Goal: Task Accomplishment & Management: Complete application form

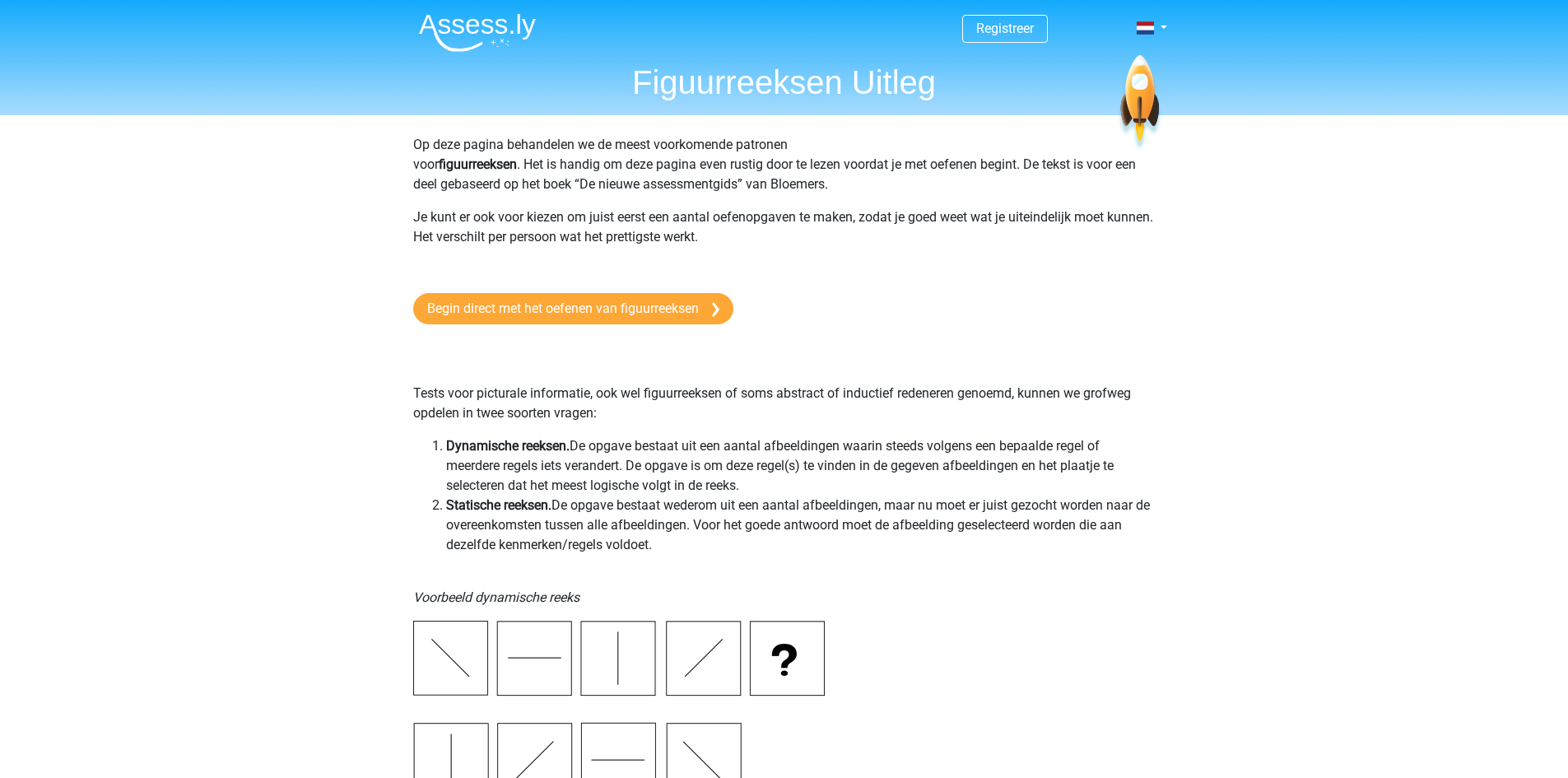
click at [813, 94] on h1 "Figuurreeksen Uitleg" at bounding box center [784, 82] width 757 height 40
click at [506, 27] on img at bounding box center [477, 32] width 117 height 39
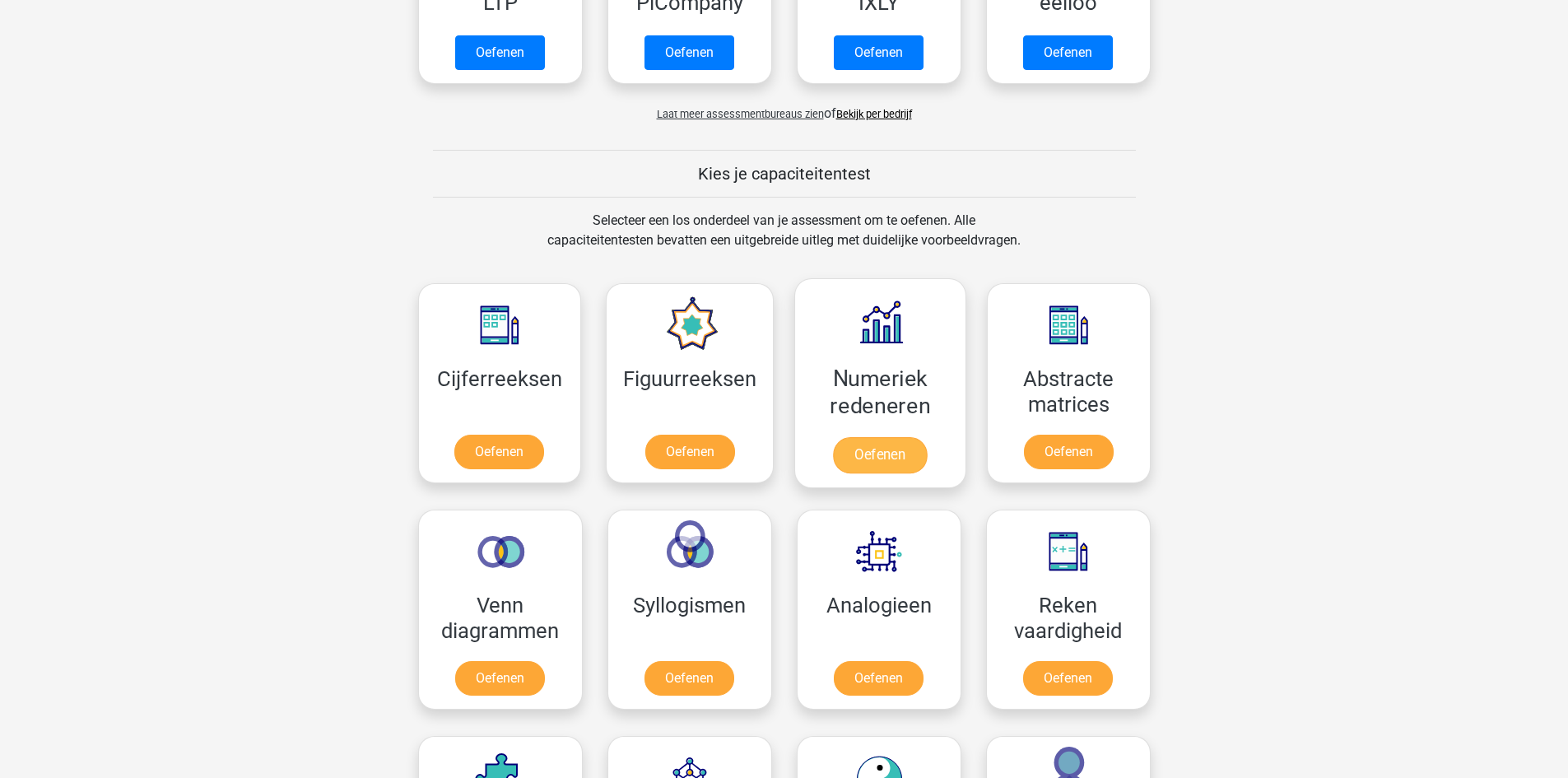
scroll to position [494, 0]
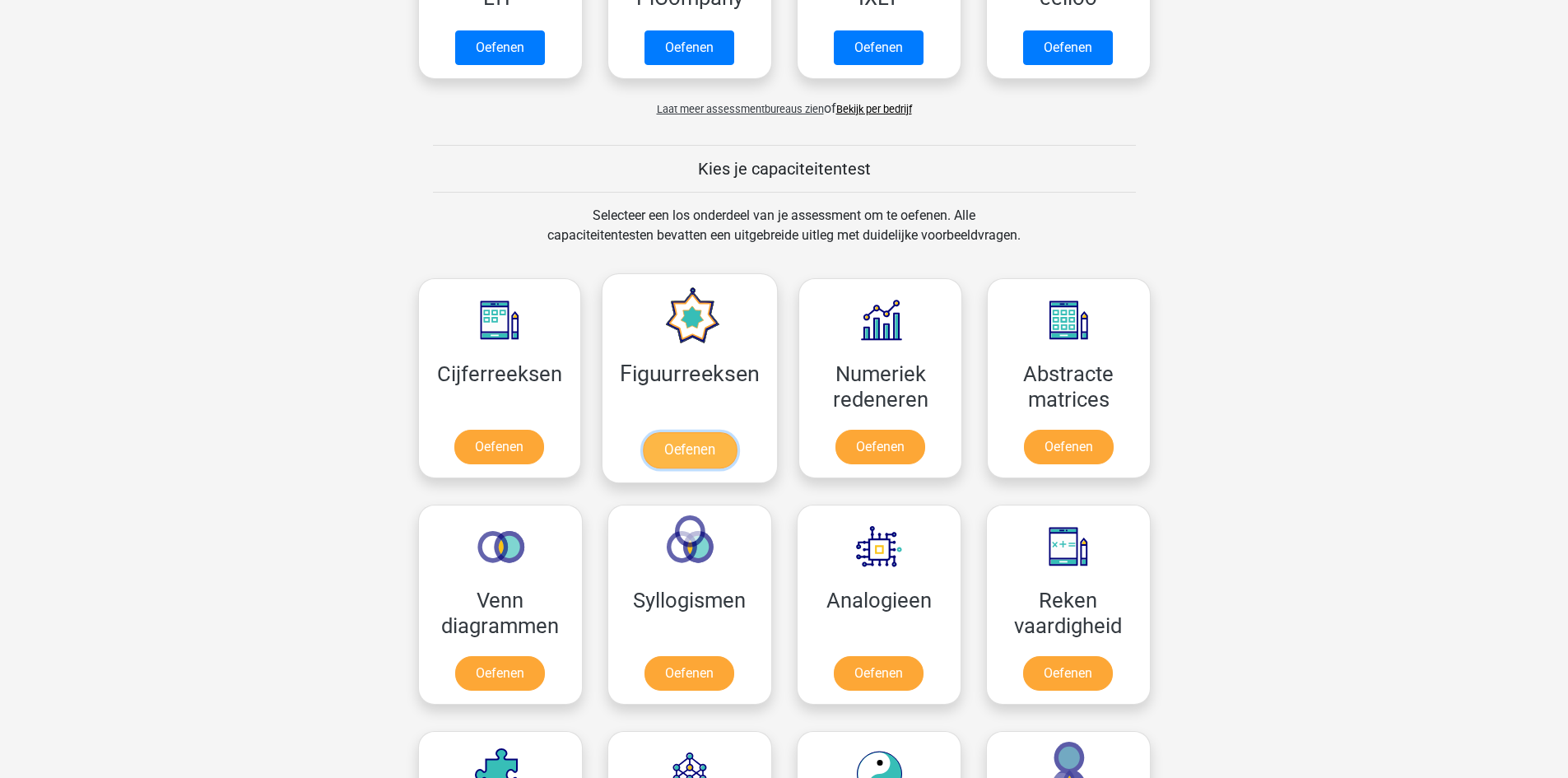
click at [710, 460] on link "Oefenen" at bounding box center [690, 451] width 94 height 37
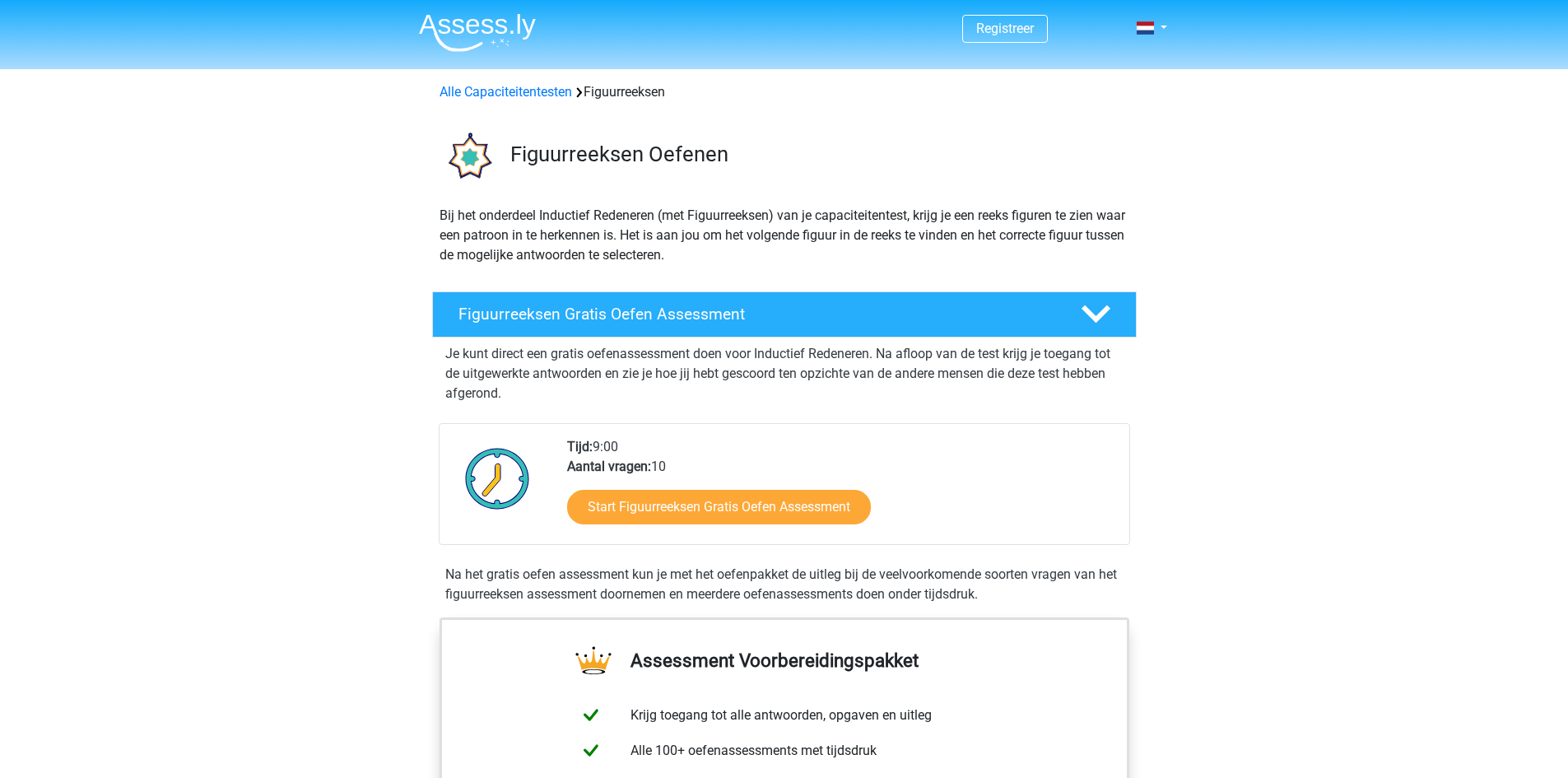
click at [482, 47] on img at bounding box center [477, 32] width 117 height 39
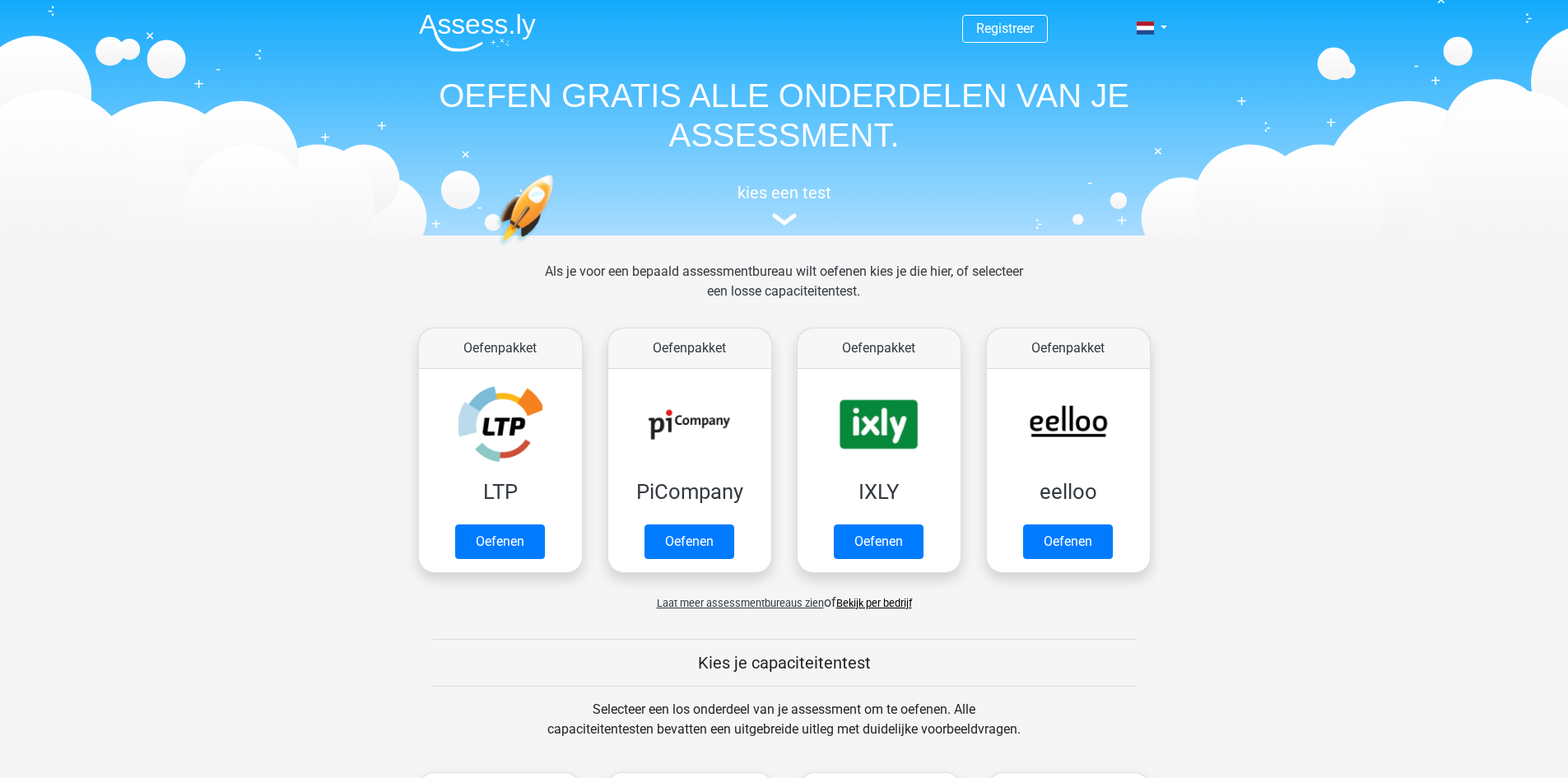
click at [1035, 34] on span "Registreer" at bounding box center [1005, 29] width 86 height 28
click at [1025, 27] on link "Registreer" at bounding box center [1005, 28] width 57 height 16
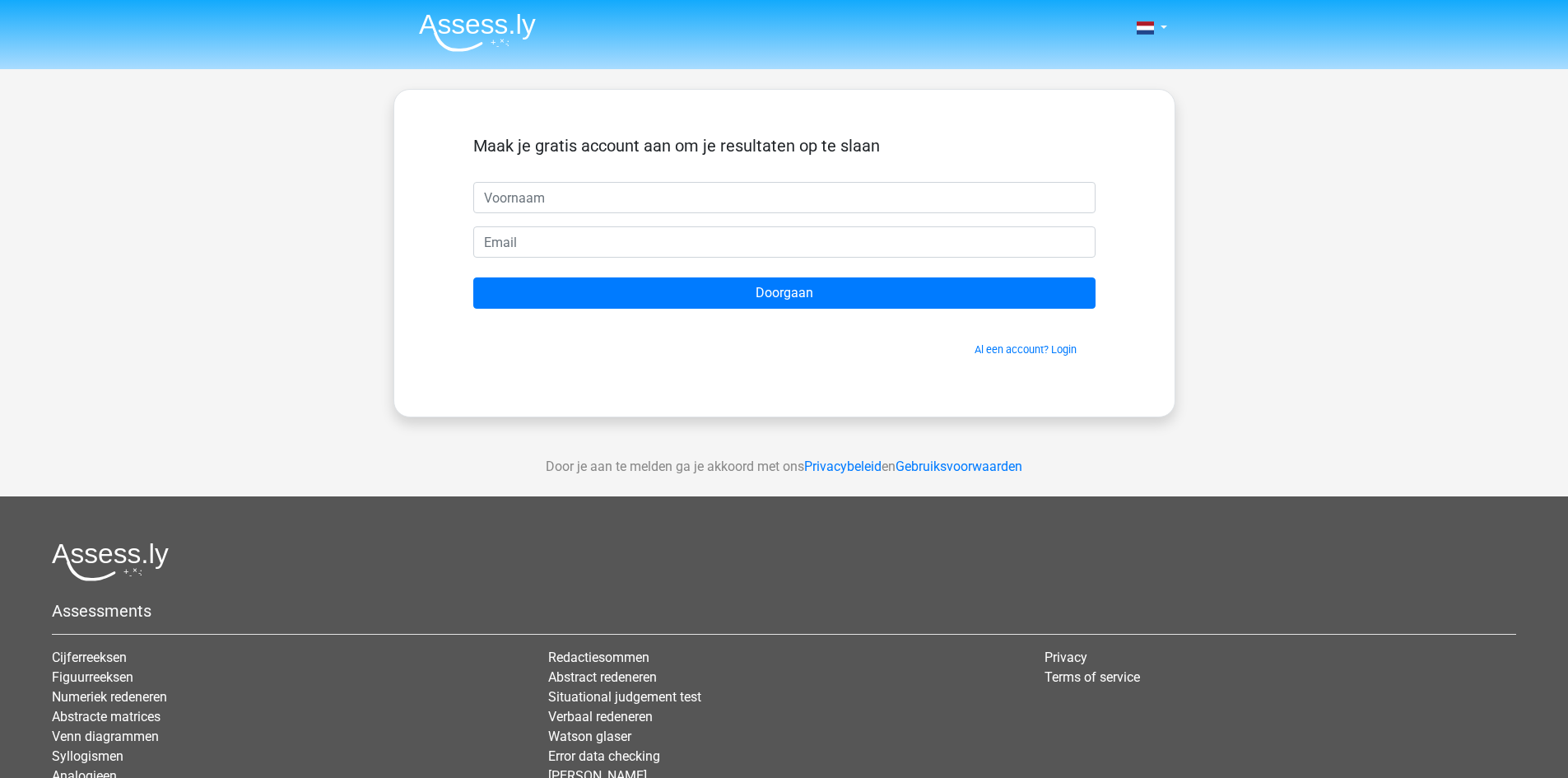
click at [789, 204] on input "text" at bounding box center [784, 198] width 622 height 32
type input "Floortje"
drag, startPoint x: 692, startPoint y: 237, endPoint x: 647, endPoint y: 247, distance: 46.1
click at [647, 247] on input "email" at bounding box center [784, 242] width 622 height 32
type input "[EMAIL_ADDRESS][DOMAIN_NAME]"
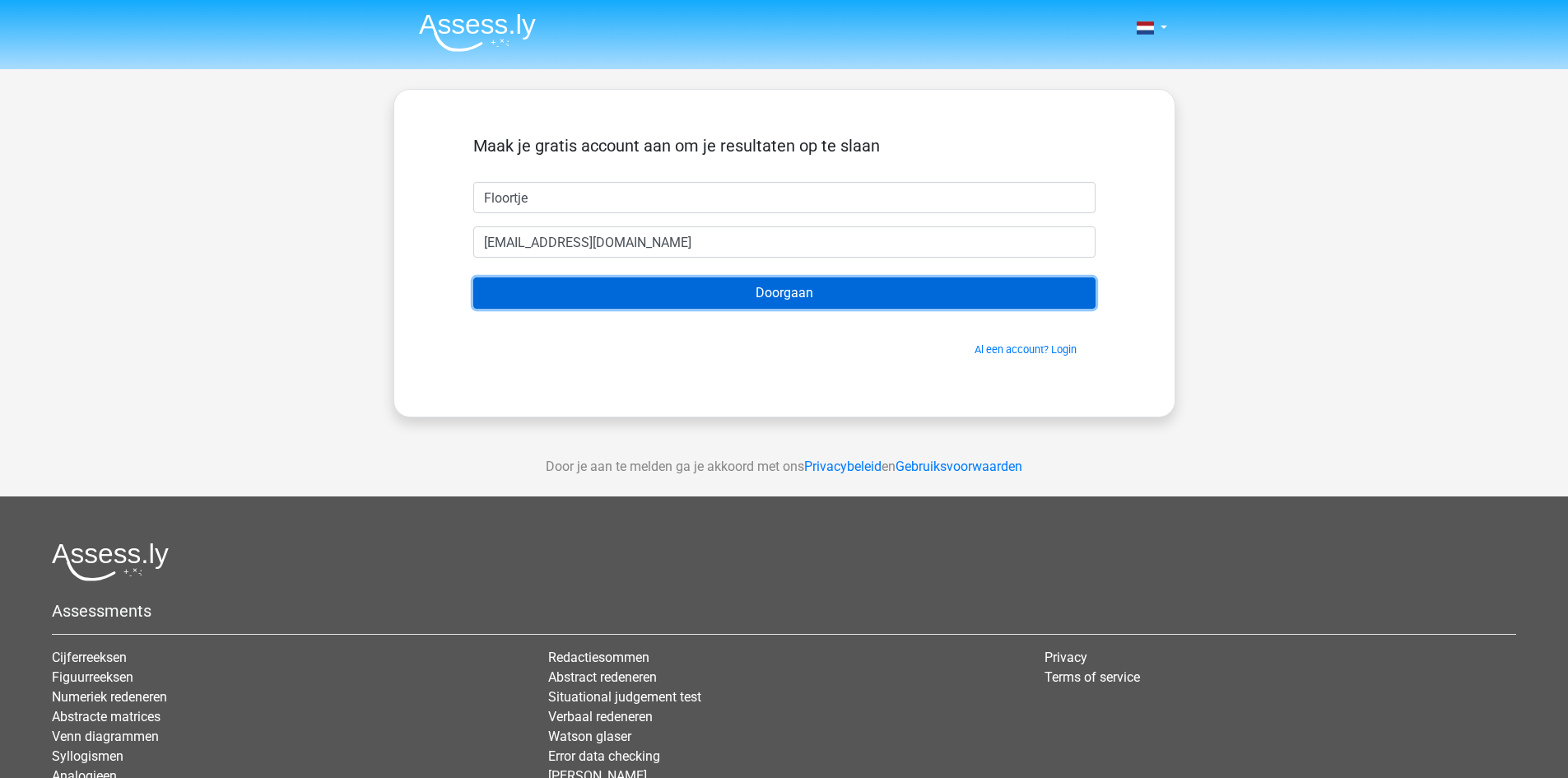
click at [651, 293] on input "Doorgaan" at bounding box center [784, 293] width 622 height 32
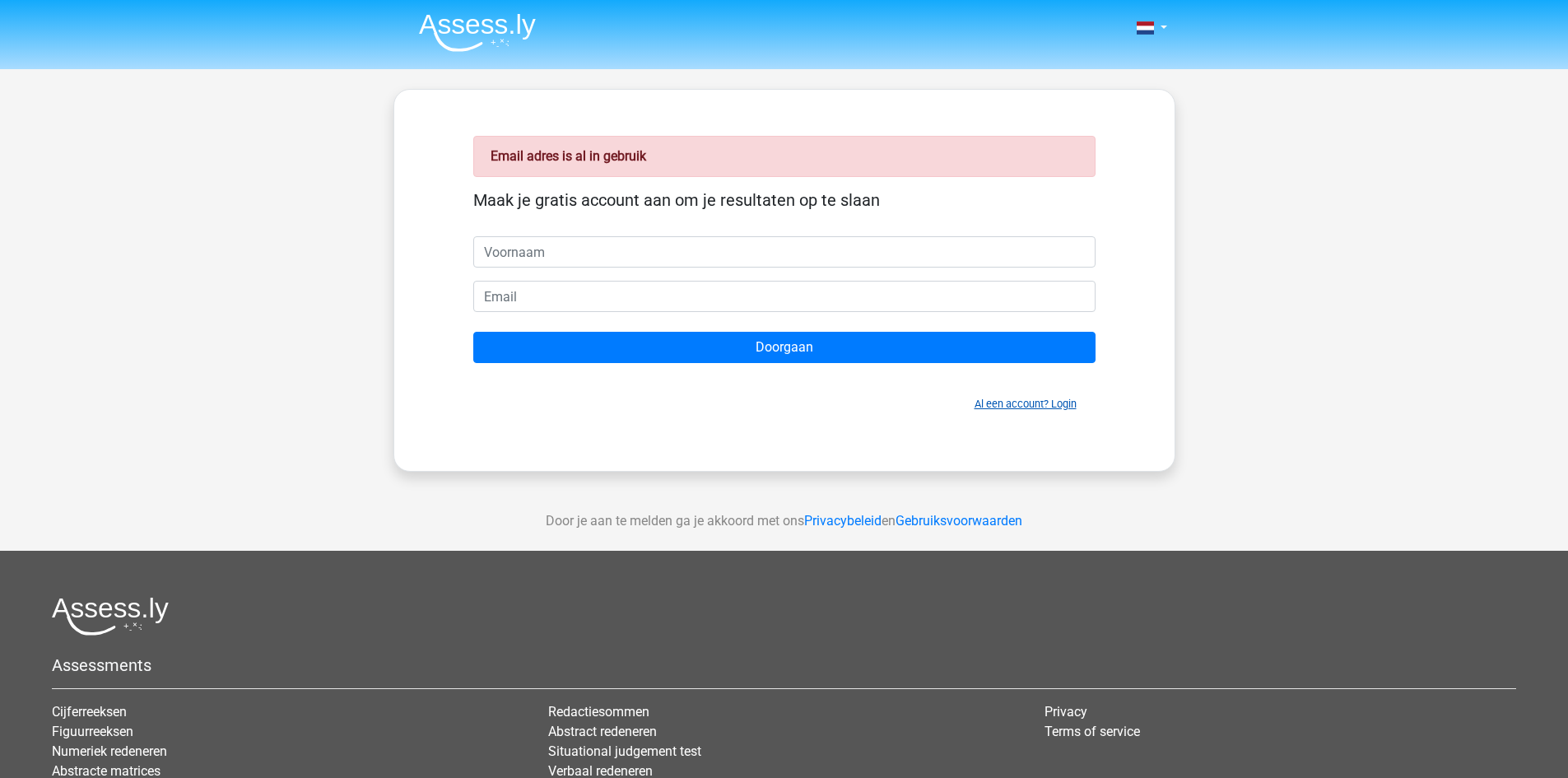
click at [1004, 403] on link "Al een account? Login" at bounding box center [1025, 403] width 102 height 12
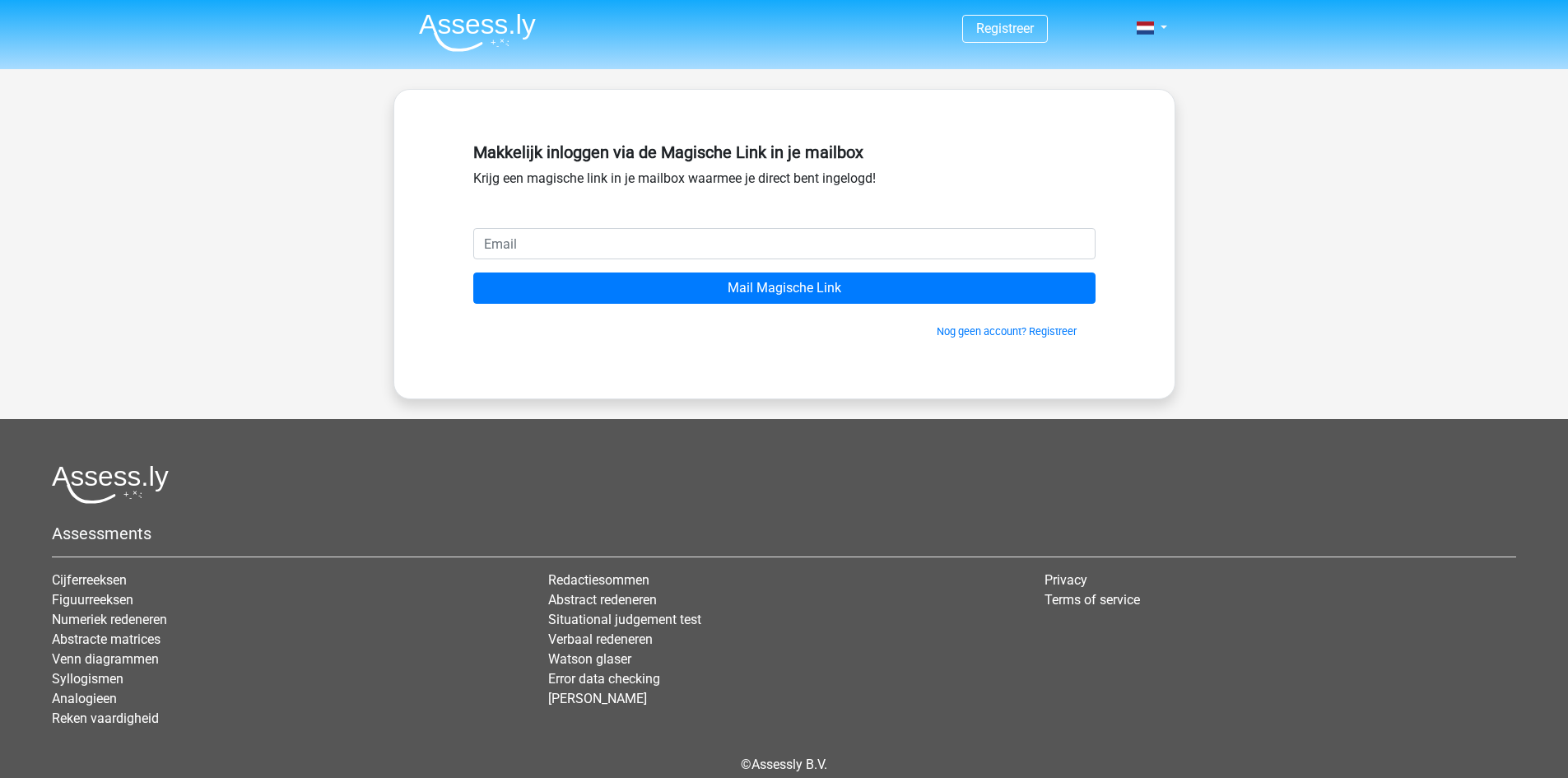
click at [639, 247] on input "email" at bounding box center [784, 244] width 622 height 32
type input "[EMAIL_ADDRESS][DOMAIN_NAME]"
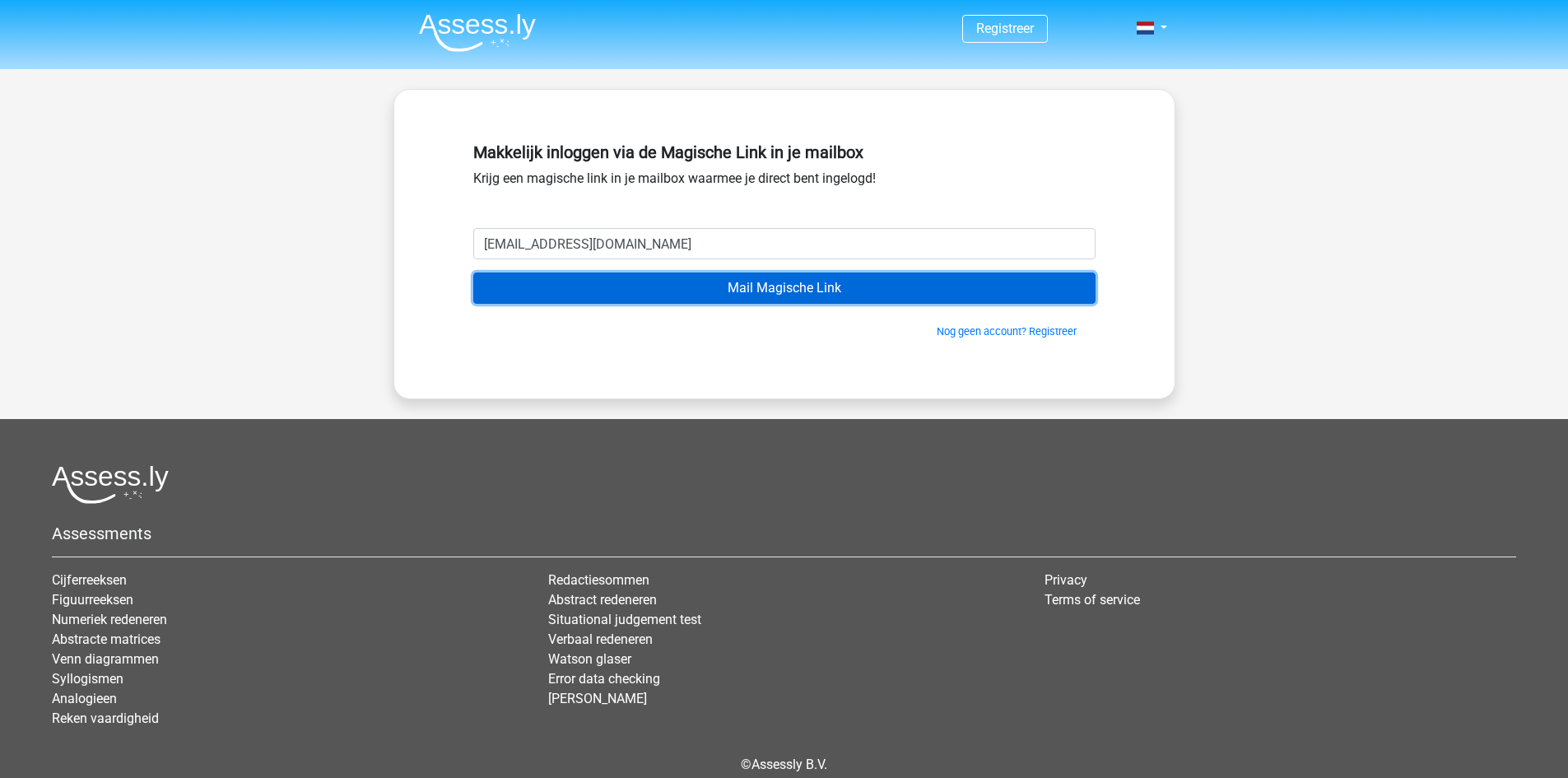
drag, startPoint x: 637, startPoint y: 254, endPoint x: 627, endPoint y: 294, distance: 41.2
click at [627, 294] on input "Mail Magische Link" at bounding box center [784, 288] width 622 height 32
